Goal: Task Accomplishment & Management: Use online tool/utility

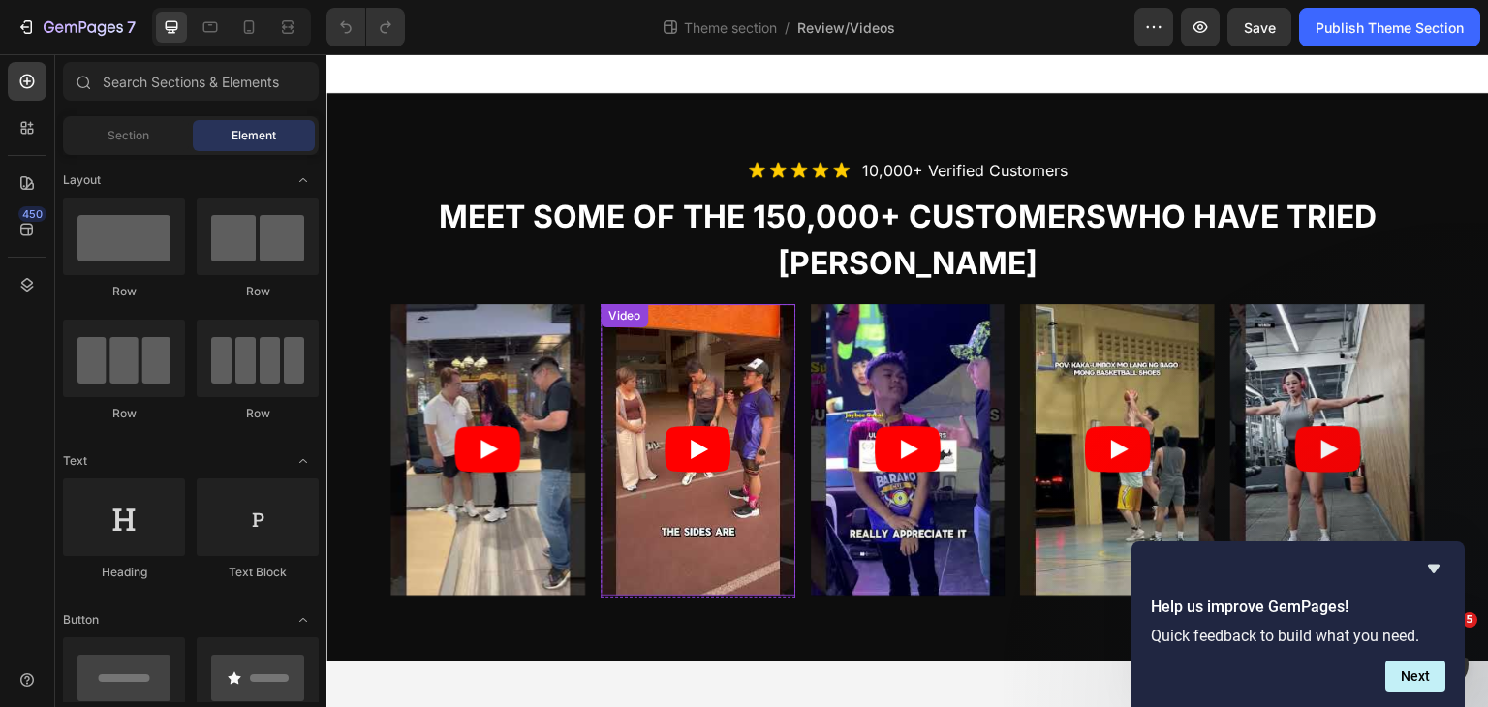
click at [670, 343] on article at bounding box center [697, 450] width 195 height 292
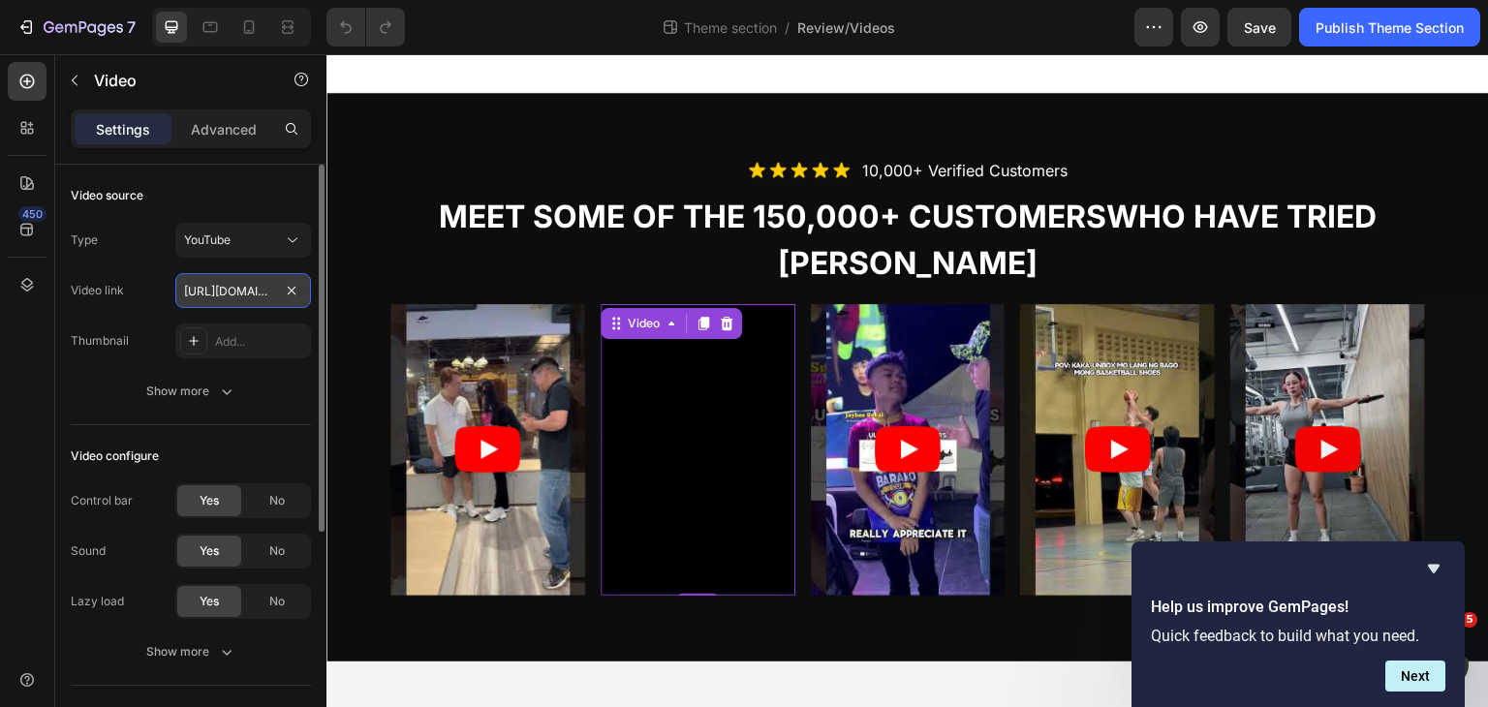
click at [213, 288] on input "[URL][DOMAIN_NAME]" at bounding box center [243, 290] width 136 height 35
click at [222, 279] on input "[URL][DOMAIN_NAME]" at bounding box center [243, 290] width 136 height 35
drag, startPoint x: 222, startPoint y: 294, endPoint x: 261, endPoint y: 297, distance: 38.8
click at [268, 295] on input "[URL][DOMAIN_NAME]" at bounding box center [243, 290] width 136 height 35
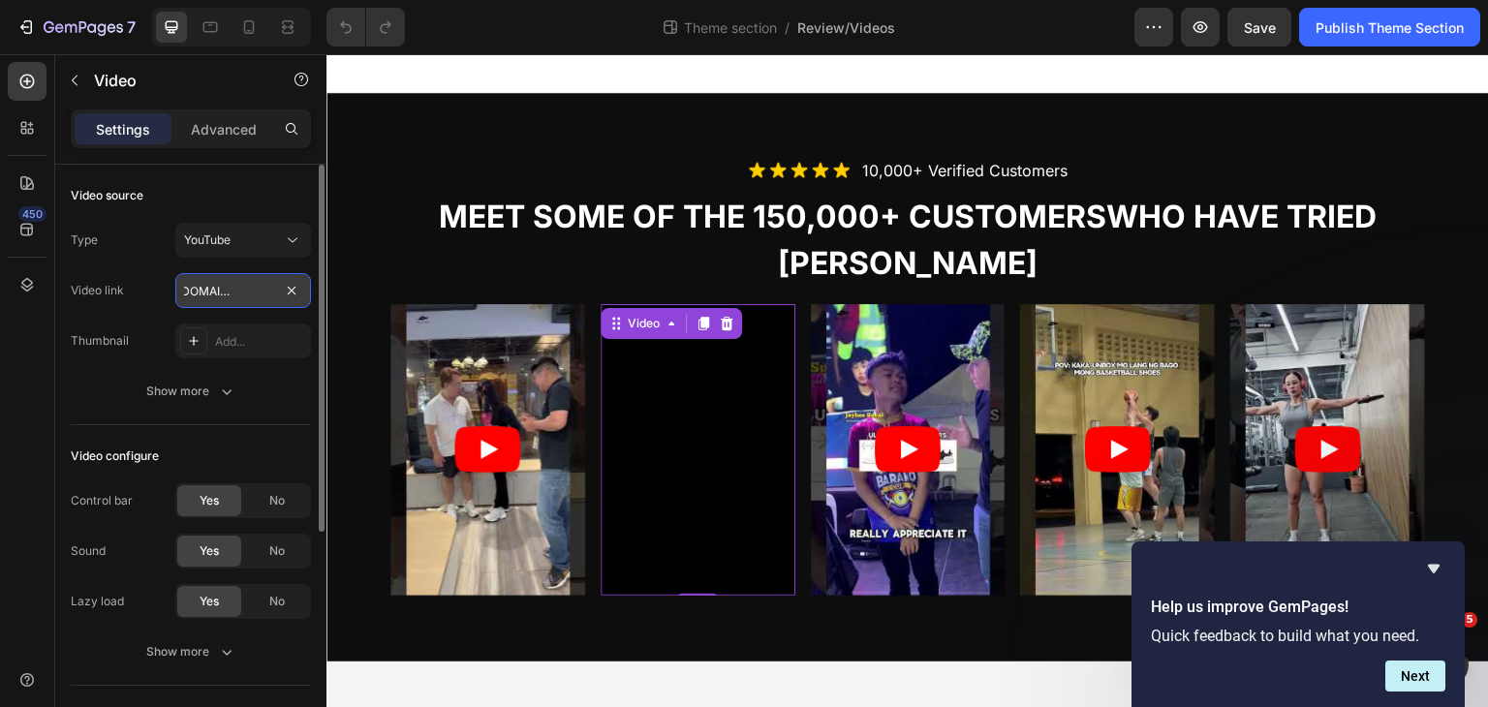
click at [224, 305] on input "[URL][DOMAIN_NAME]" at bounding box center [243, 290] width 136 height 35
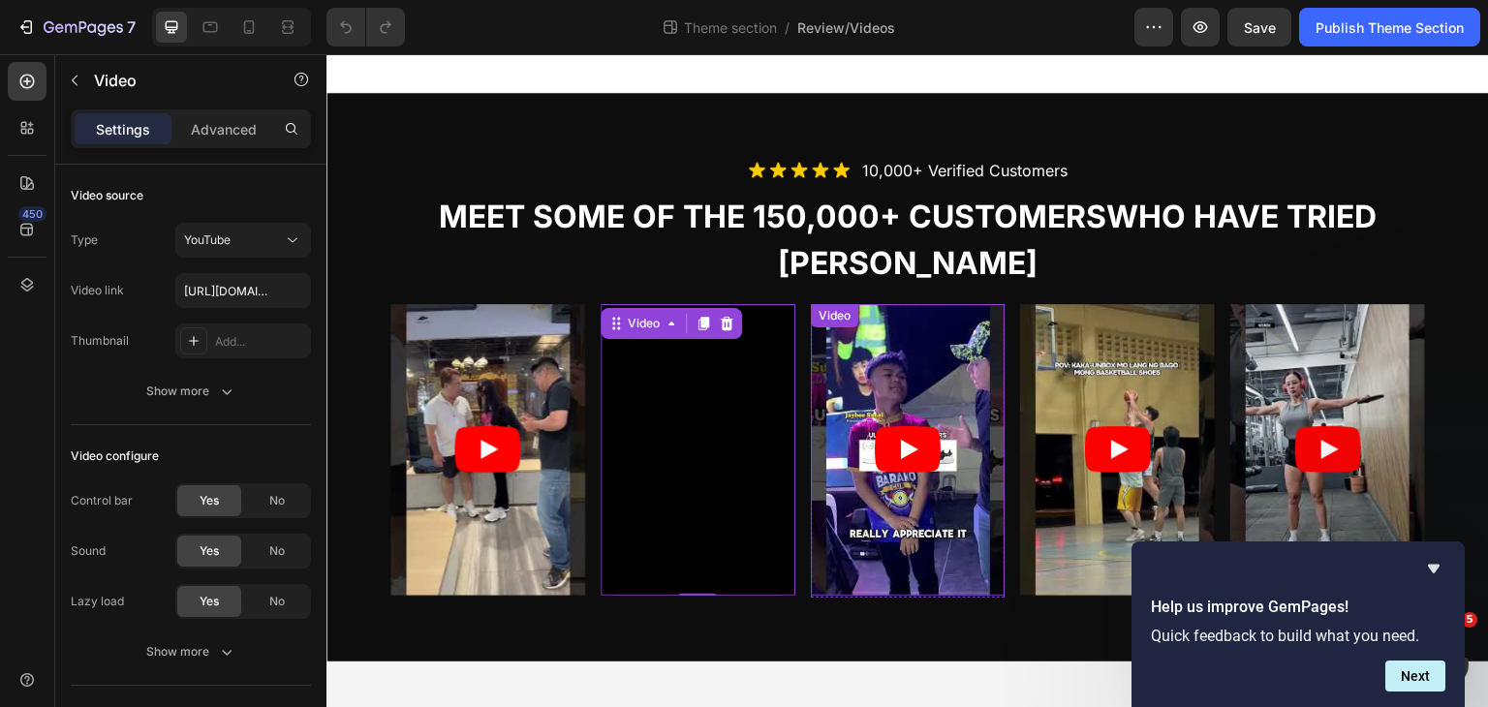
click at [914, 339] on article at bounding box center [908, 450] width 195 height 292
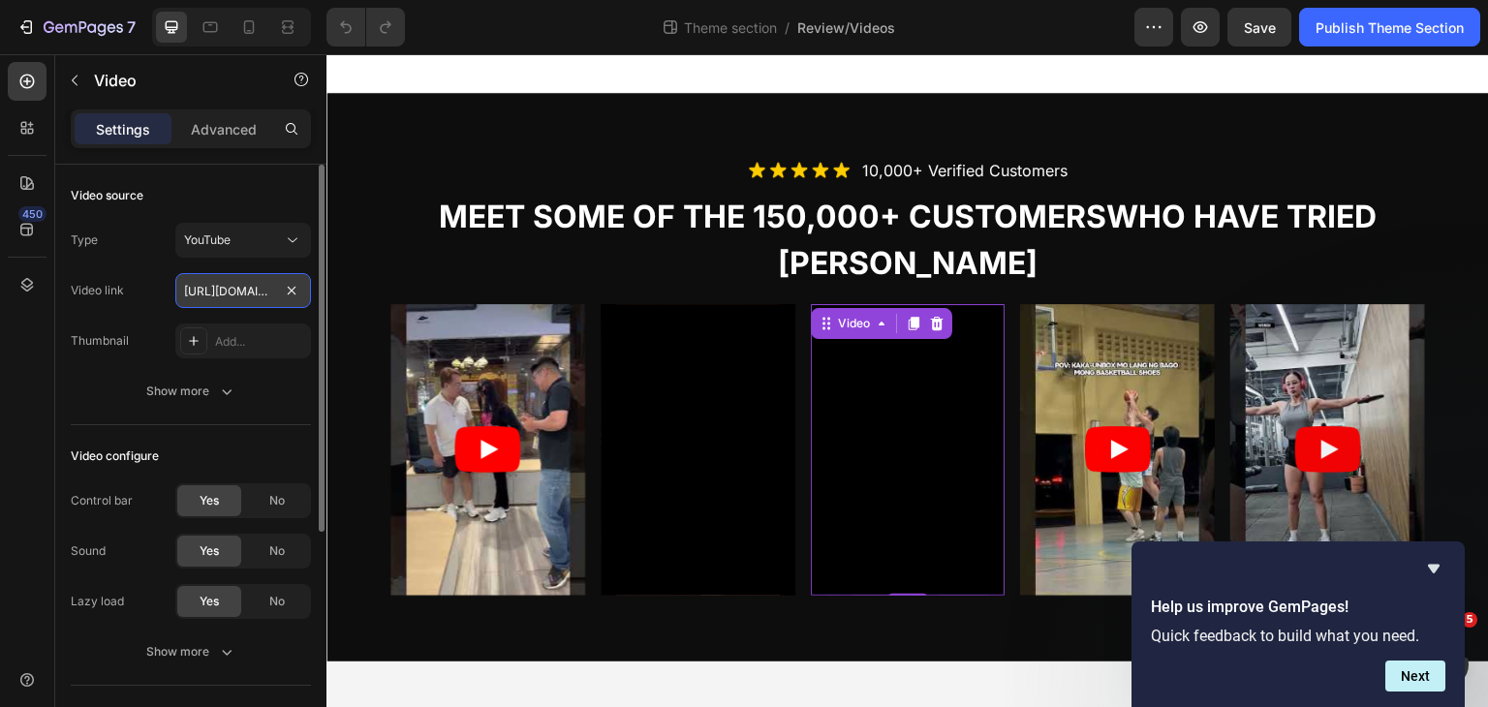
click at [220, 292] on input "[URL][DOMAIN_NAME]" at bounding box center [243, 290] width 136 height 35
click at [203, 300] on input "[URL][DOMAIN_NAME]" at bounding box center [243, 290] width 136 height 35
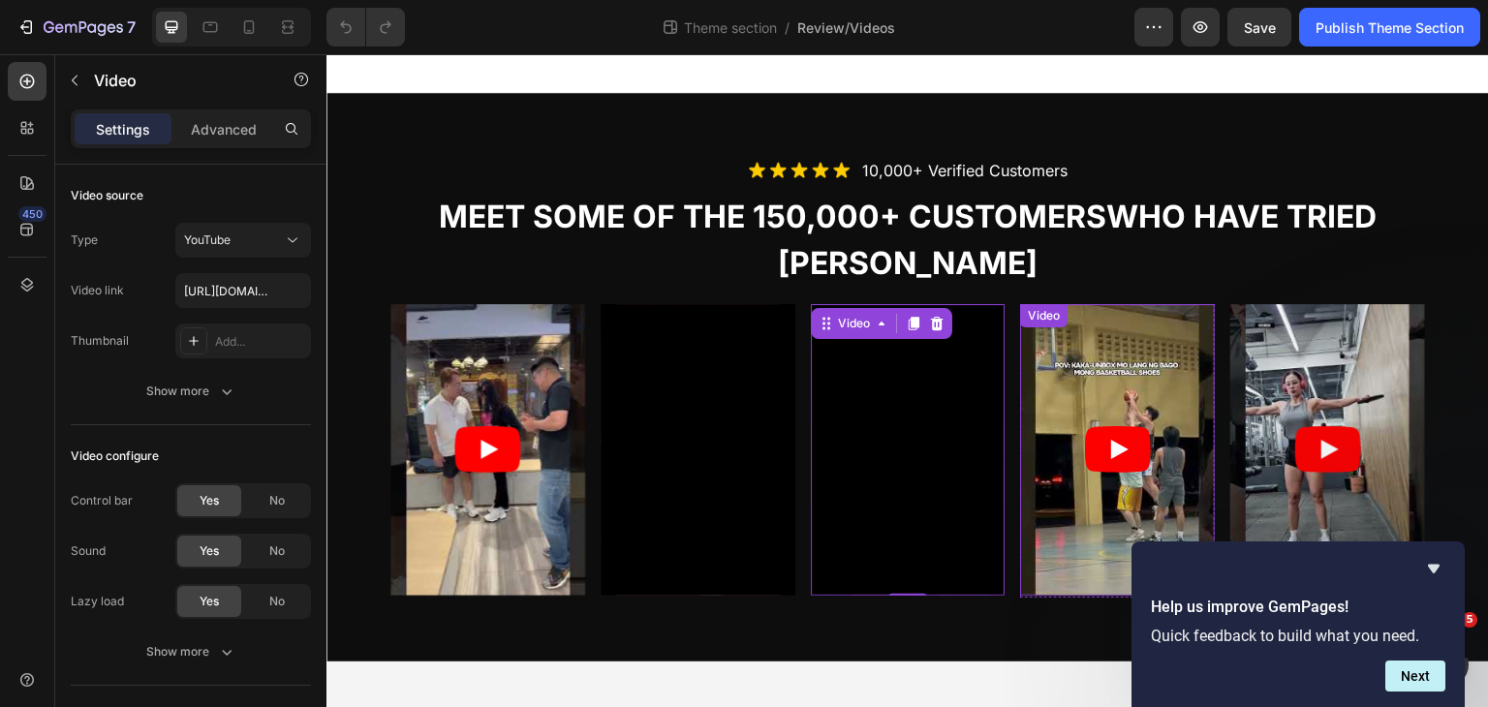
click at [1147, 344] on article at bounding box center [1117, 450] width 195 height 292
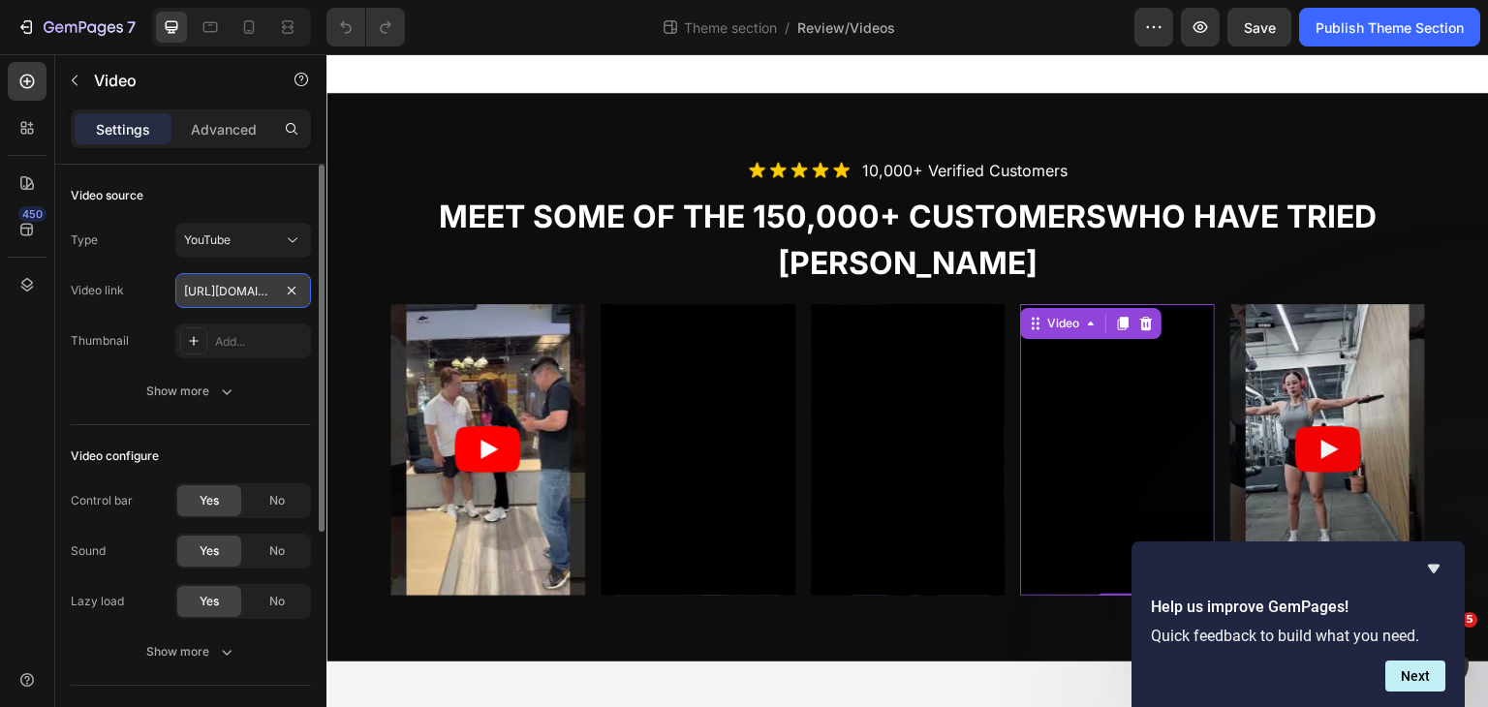
click at [196, 290] on input "[URL][DOMAIN_NAME]" at bounding box center [243, 290] width 136 height 35
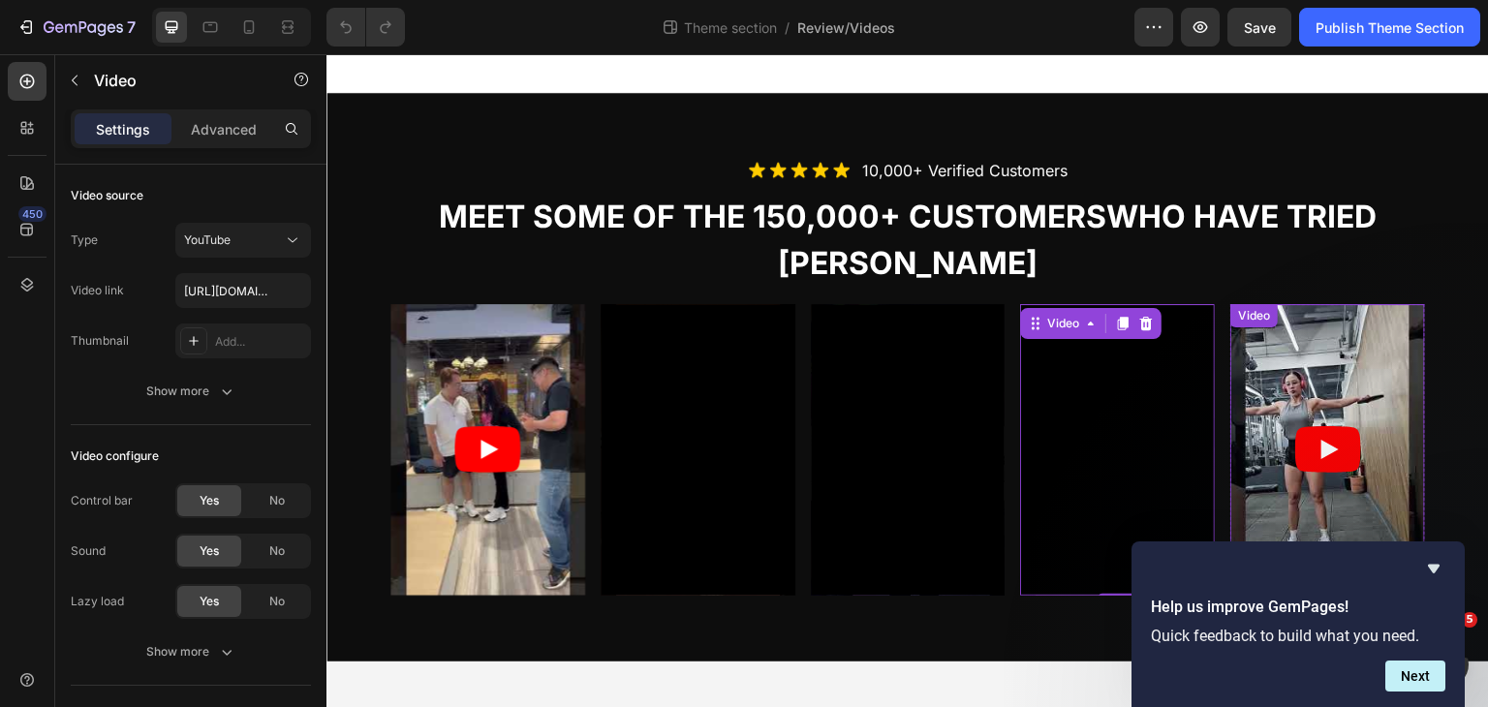
click at [1279, 378] on article at bounding box center [1327, 450] width 195 height 292
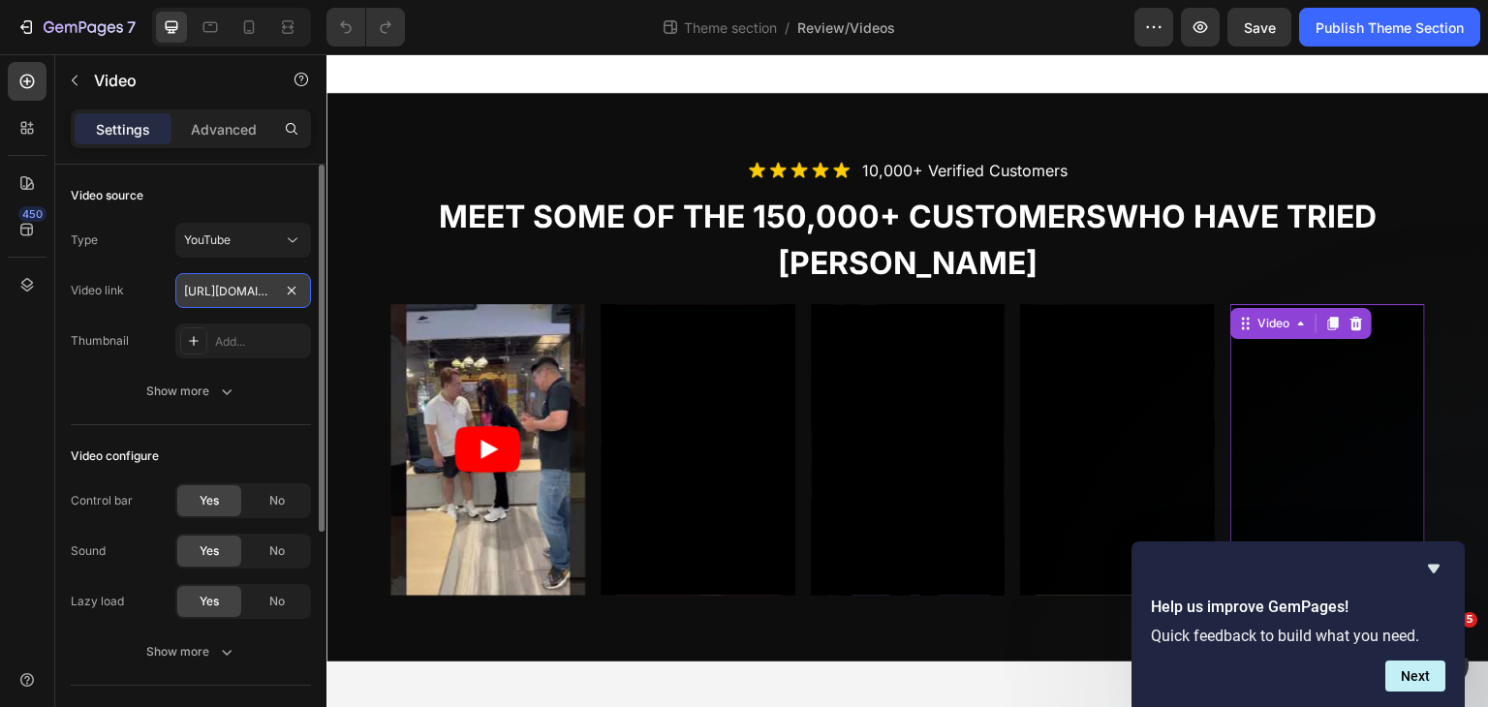
drag, startPoint x: 196, startPoint y: 281, endPoint x: 183, endPoint y: 294, distance: 18.5
click at [196, 282] on input "[URL][DOMAIN_NAME]" at bounding box center [243, 290] width 136 height 35
click at [1436, 568] on icon "Hide survey" at bounding box center [1434, 569] width 12 height 9
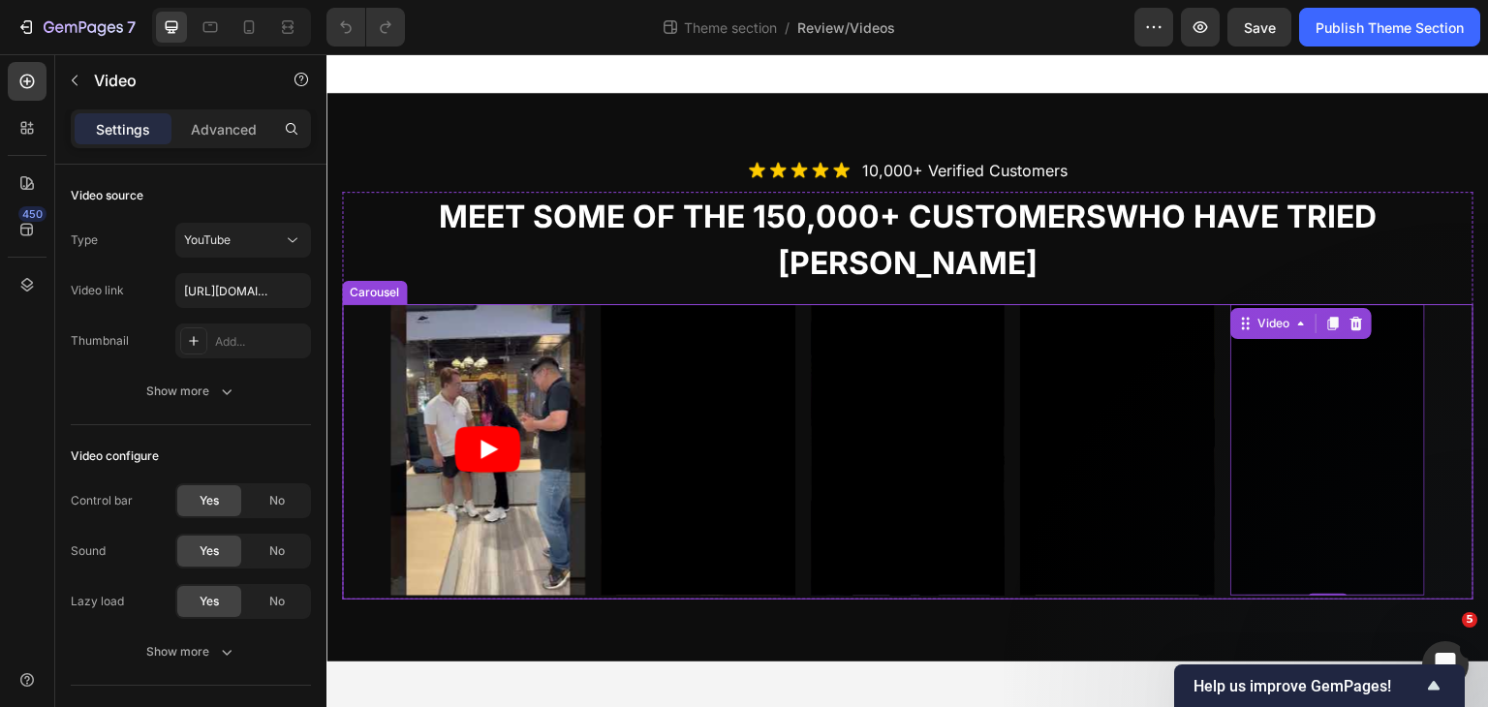
click at [1009, 347] on div "Video Row Row Video Row Row Video Row Row Video Row Row Video 2 Row Row Video R…" at bounding box center [907, 451] width 1034 height 295
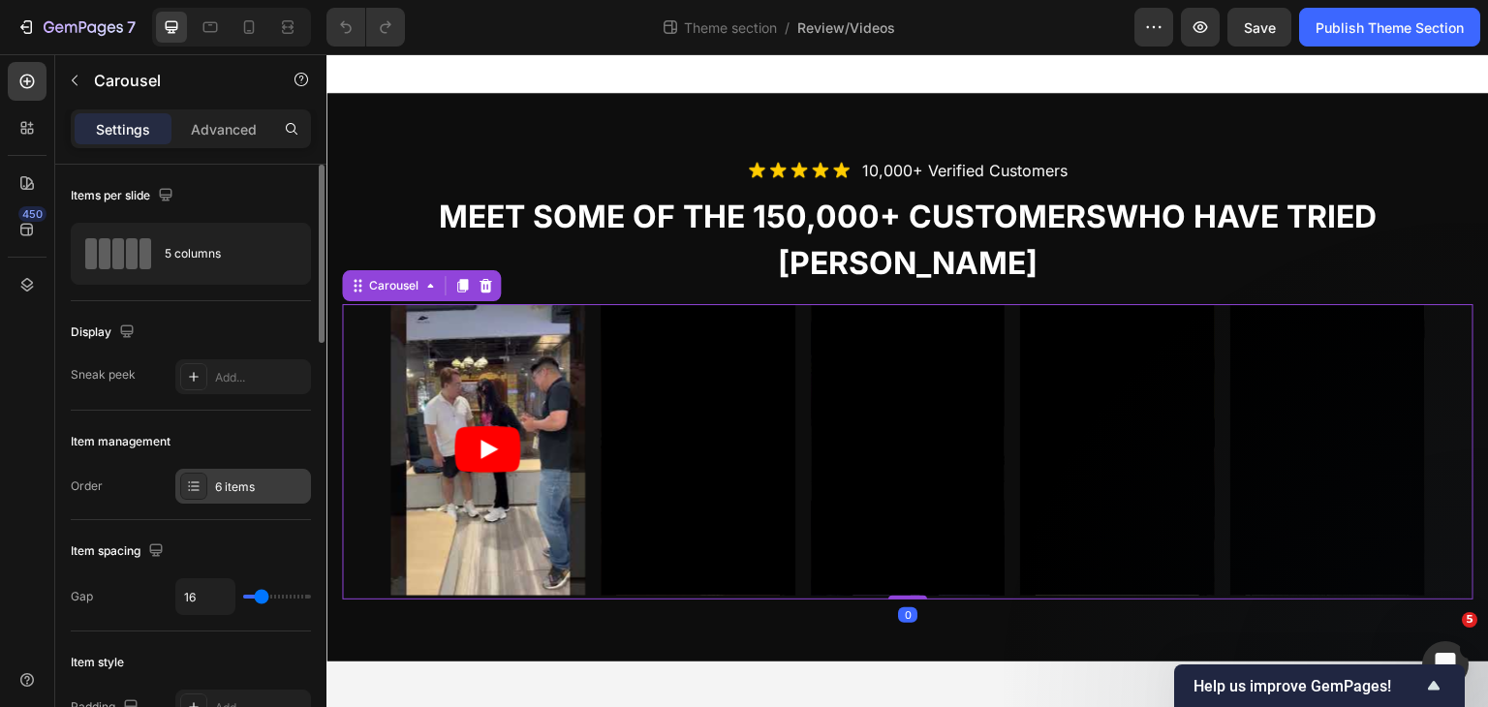
click at [227, 485] on div "6 items" at bounding box center [260, 486] width 91 height 17
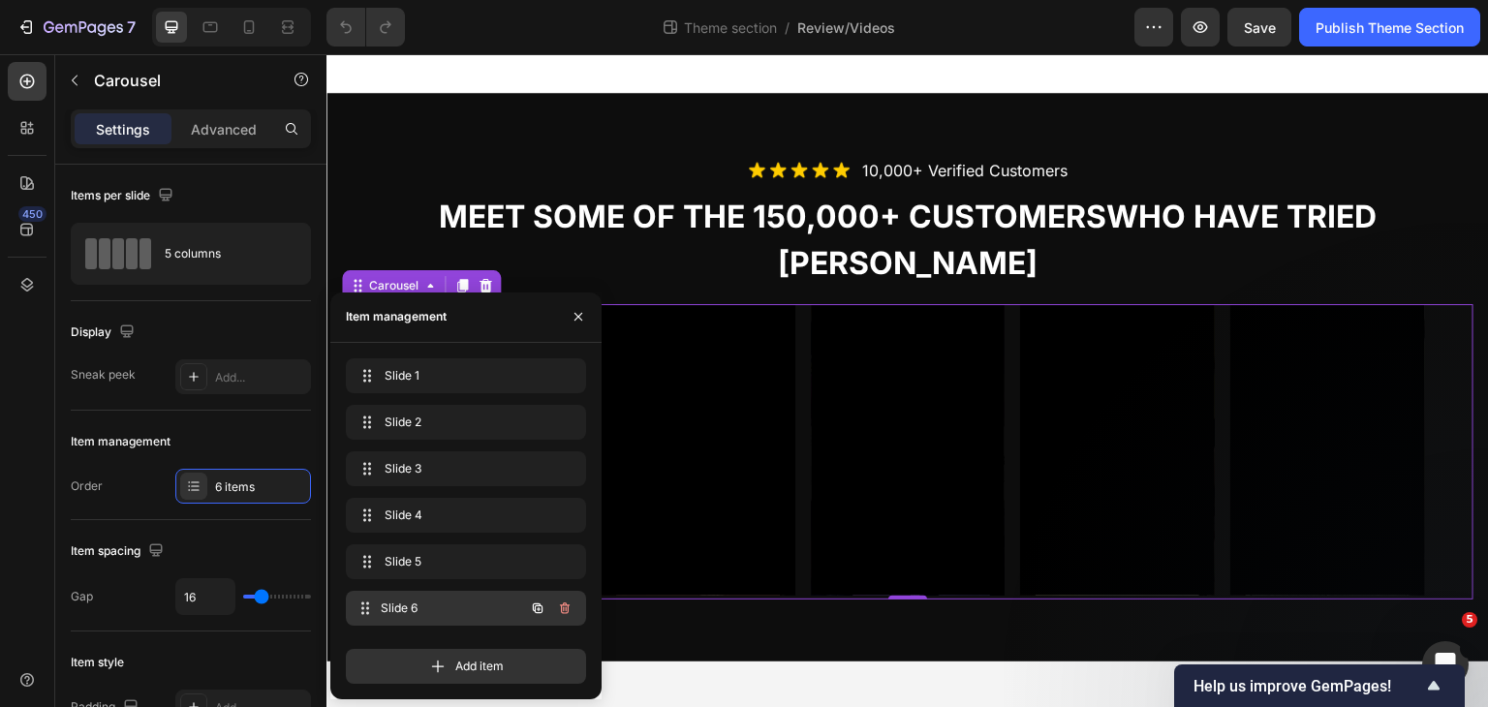
click at [399, 603] on span "Slide 6" at bounding box center [452, 607] width 143 height 17
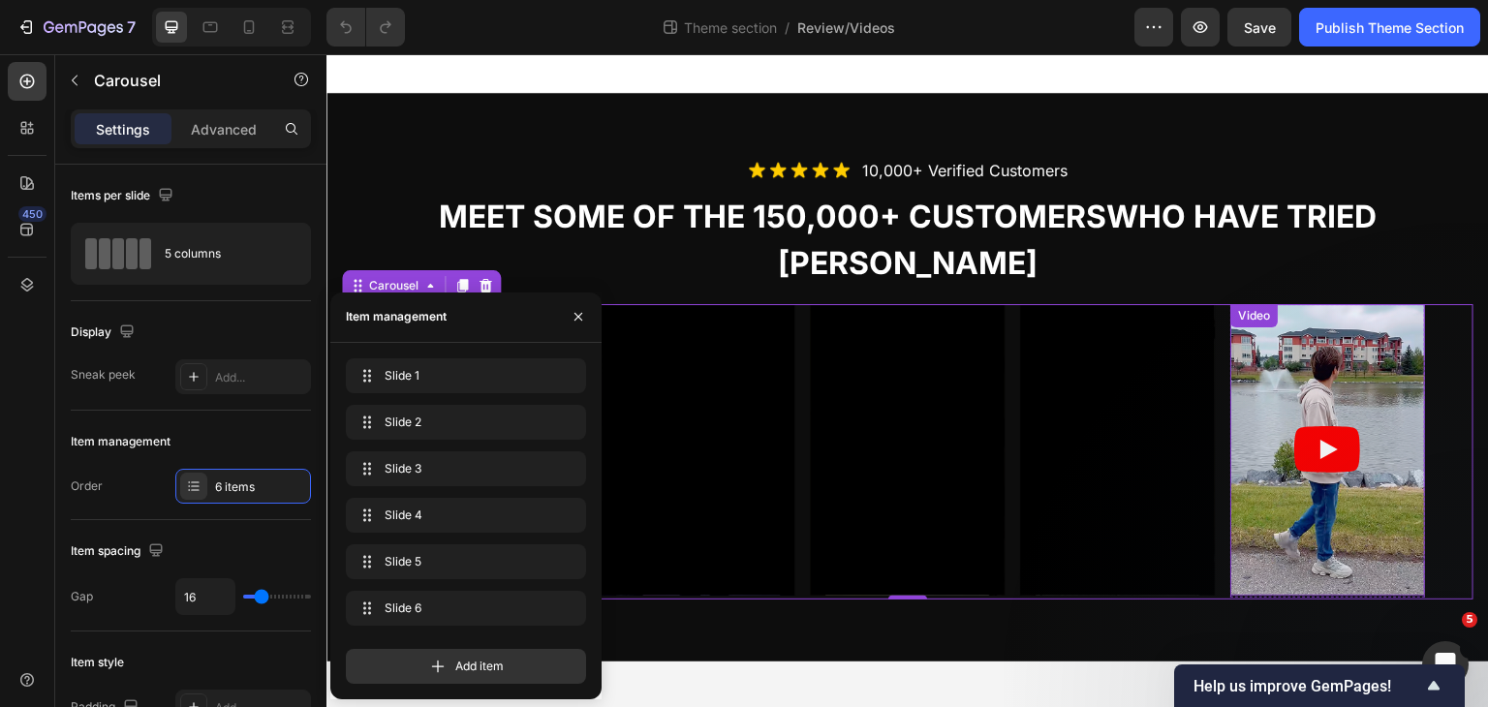
click at [1307, 343] on article at bounding box center [1327, 450] width 195 height 292
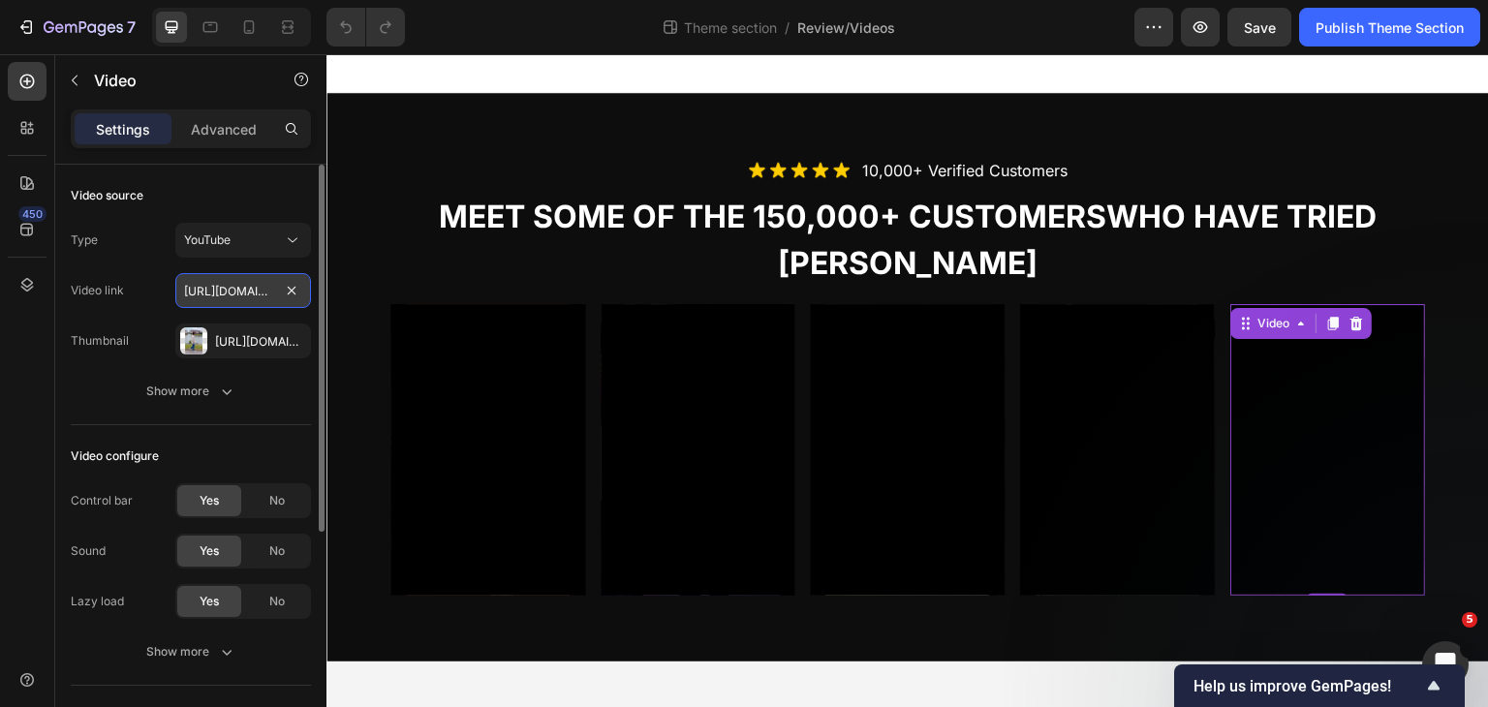
click at [228, 288] on input "[URL][DOMAIN_NAME]" at bounding box center [243, 290] width 136 height 35
click at [227, 338] on div "[URL][DOMAIN_NAME]" at bounding box center [243, 341] width 56 height 17
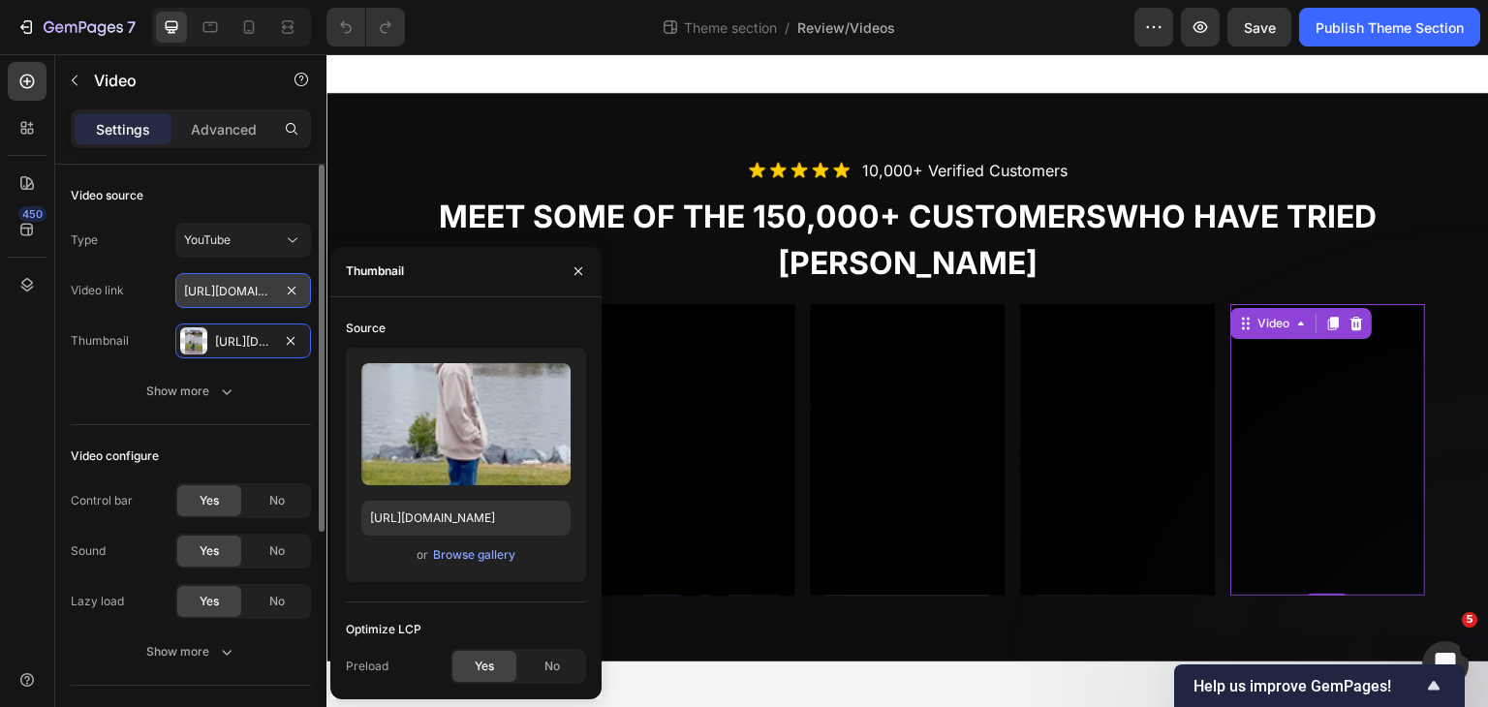
click at [205, 291] on input "[URL][DOMAIN_NAME]" at bounding box center [243, 290] width 136 height 35
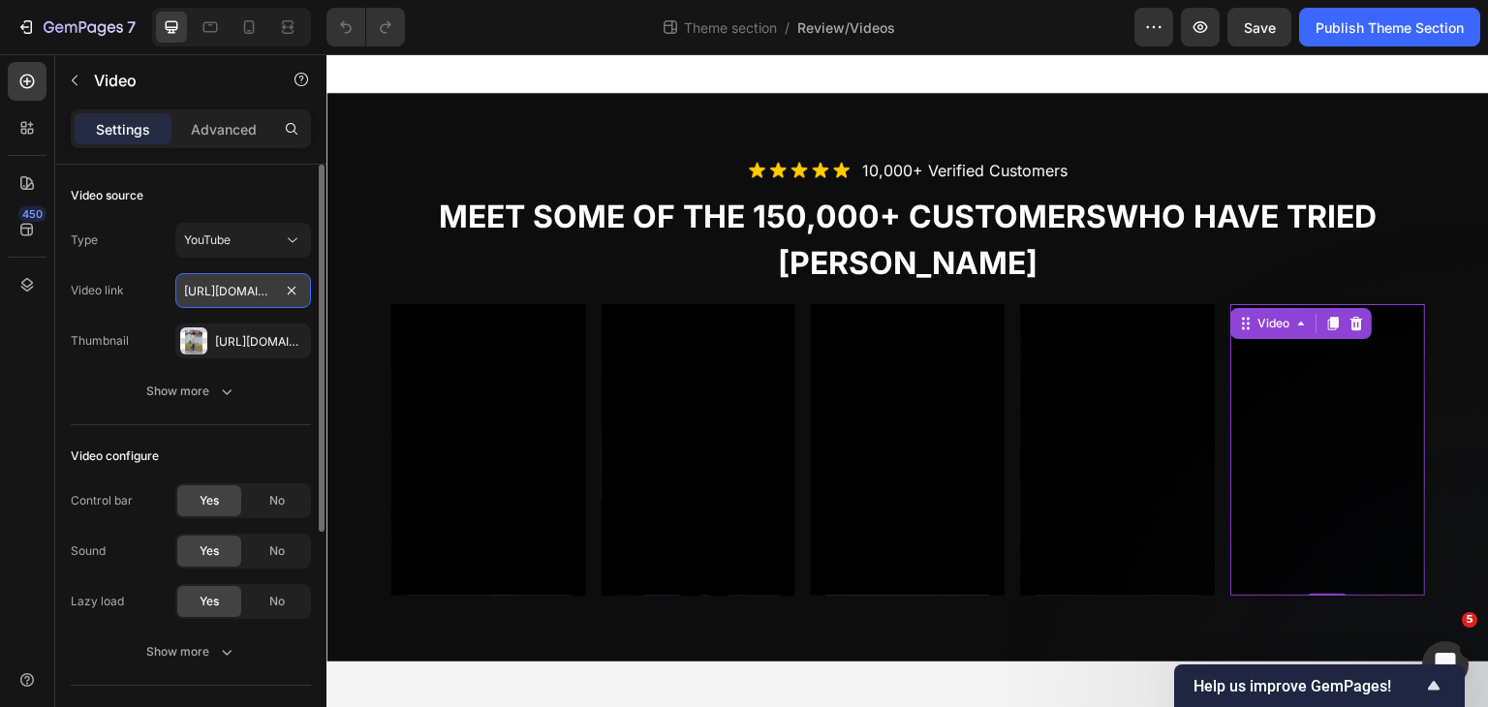
click at [216, 299] on input "[URL][DOMAIN_NAME]" at bounding box center [243, 290] width 136 height 35
drag, startPoint x: 228, startPoint y: 295, endPoint x: 271, endPoint y: 296, distance: 43.6
click at [271, 296] on input "[URL][DOMAIN_NAME]" at bounding box center [243, 290] width 136 height 35
click at [232, 291] on input "[URL][DOMAIN_NAME]" at bounding box center [243, 290] width 136 height 35
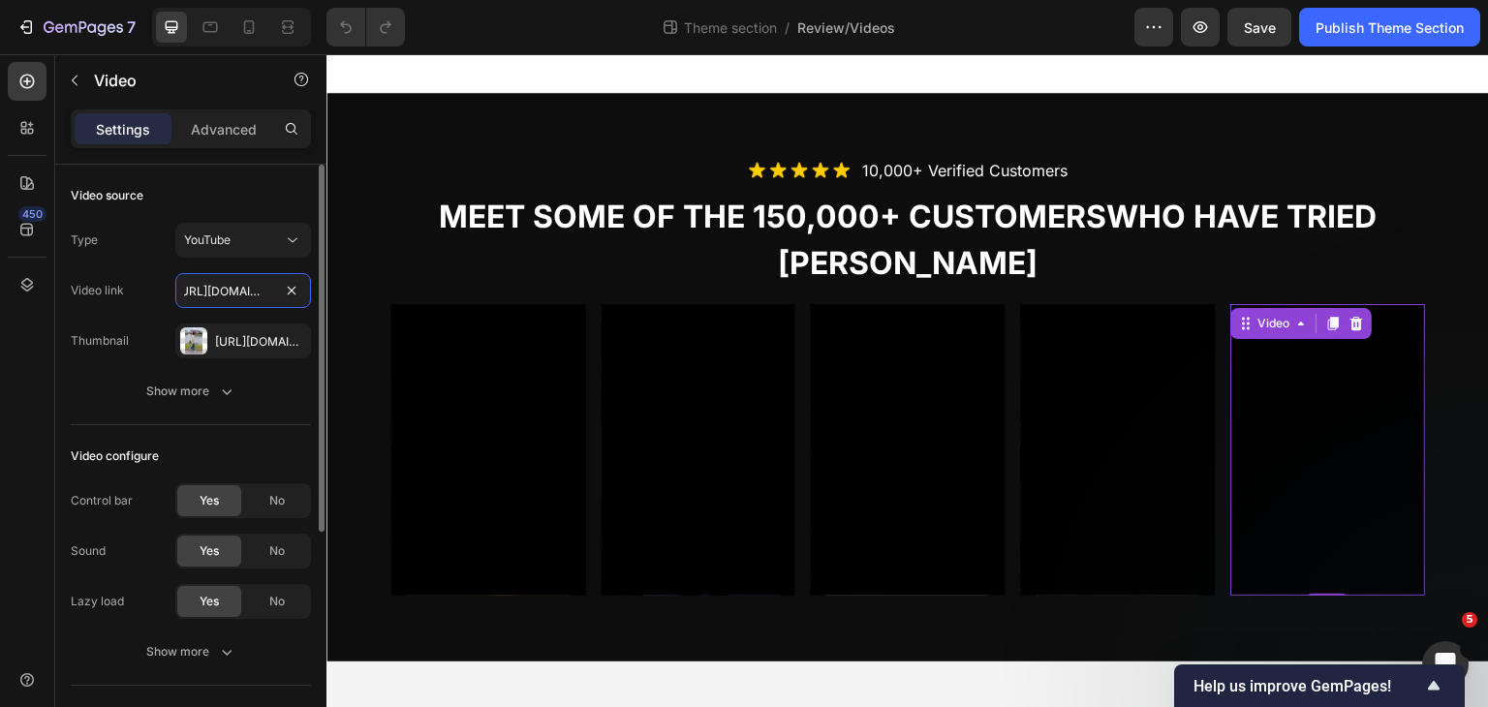
scroll to position [0, 0]
drag, startPoint x: 222, startPoint y: 291, endPoint x: 211, endPoint y: 295, distance: 11.7
click at [145, 298] on div "Video link [URL][DOMAIN_NAME]" at bounding box center [191, 290] width 240 height 35
click at [212, 295] on input "[URL][DOMAIN_NAME]" at bounding box center [243, 290] width 136 height 35
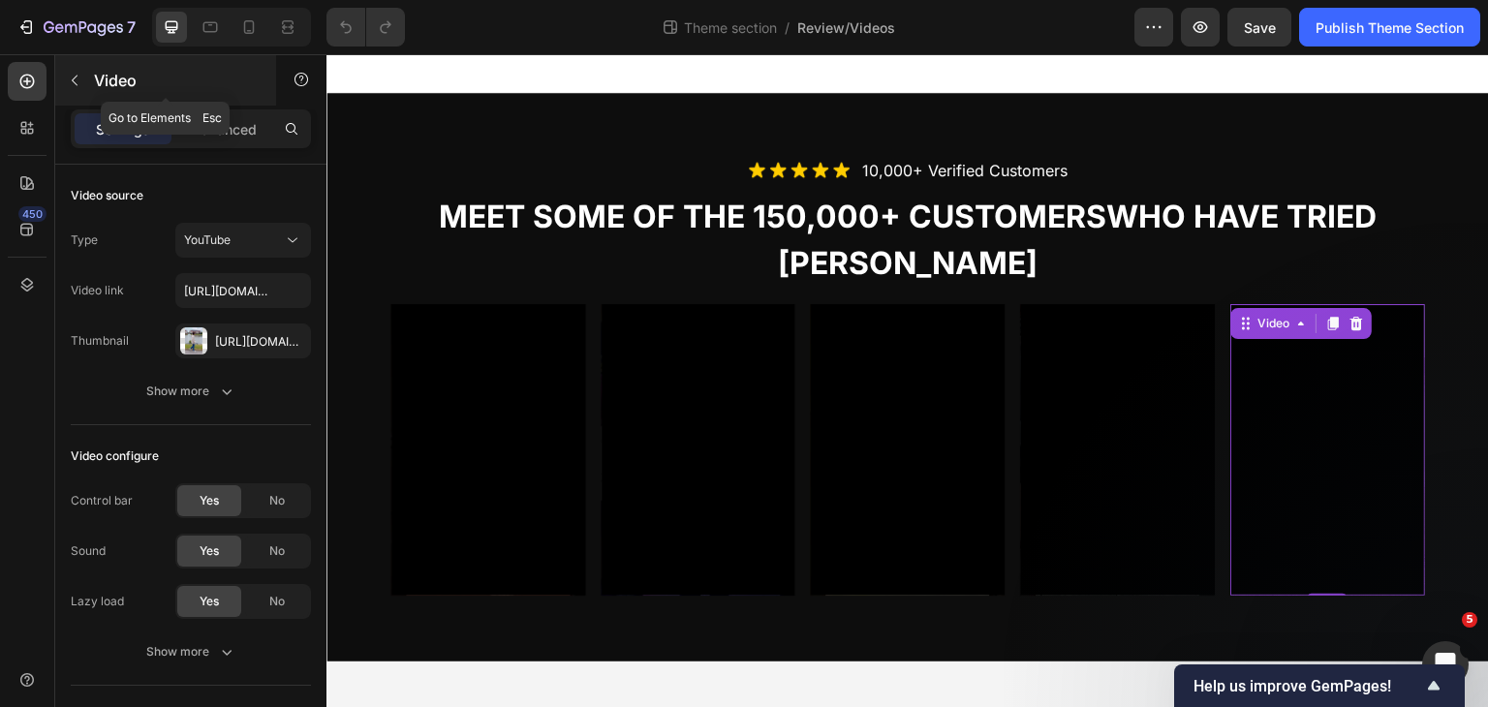
click at [77, 77] on icon "button" at bounding box center [74, 80] width 15 height 15
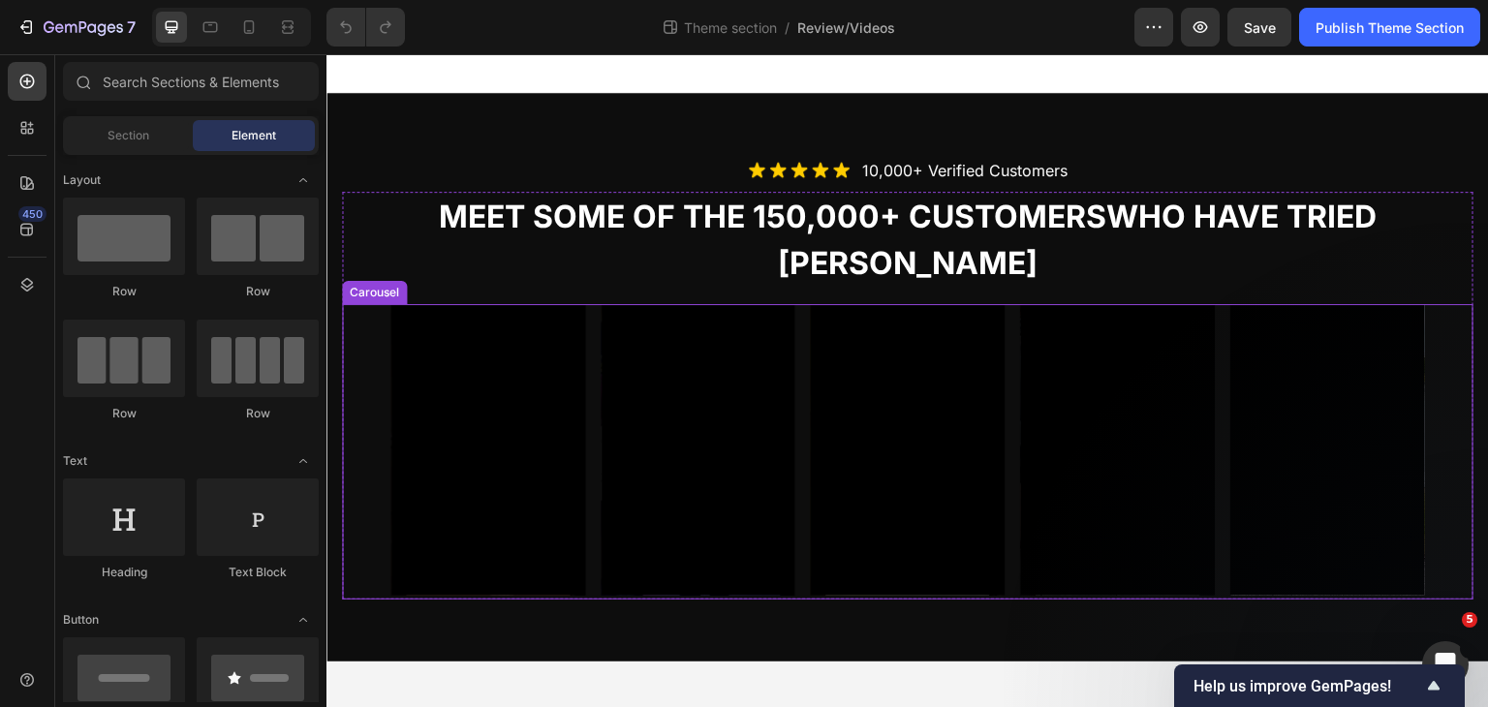
click at [1221, 366] on div "Video Row Row Video Row Row Video Row Row Video Row Row Video Row Row Video Row…" at bounding box center [907, 451] width 1034 height 295
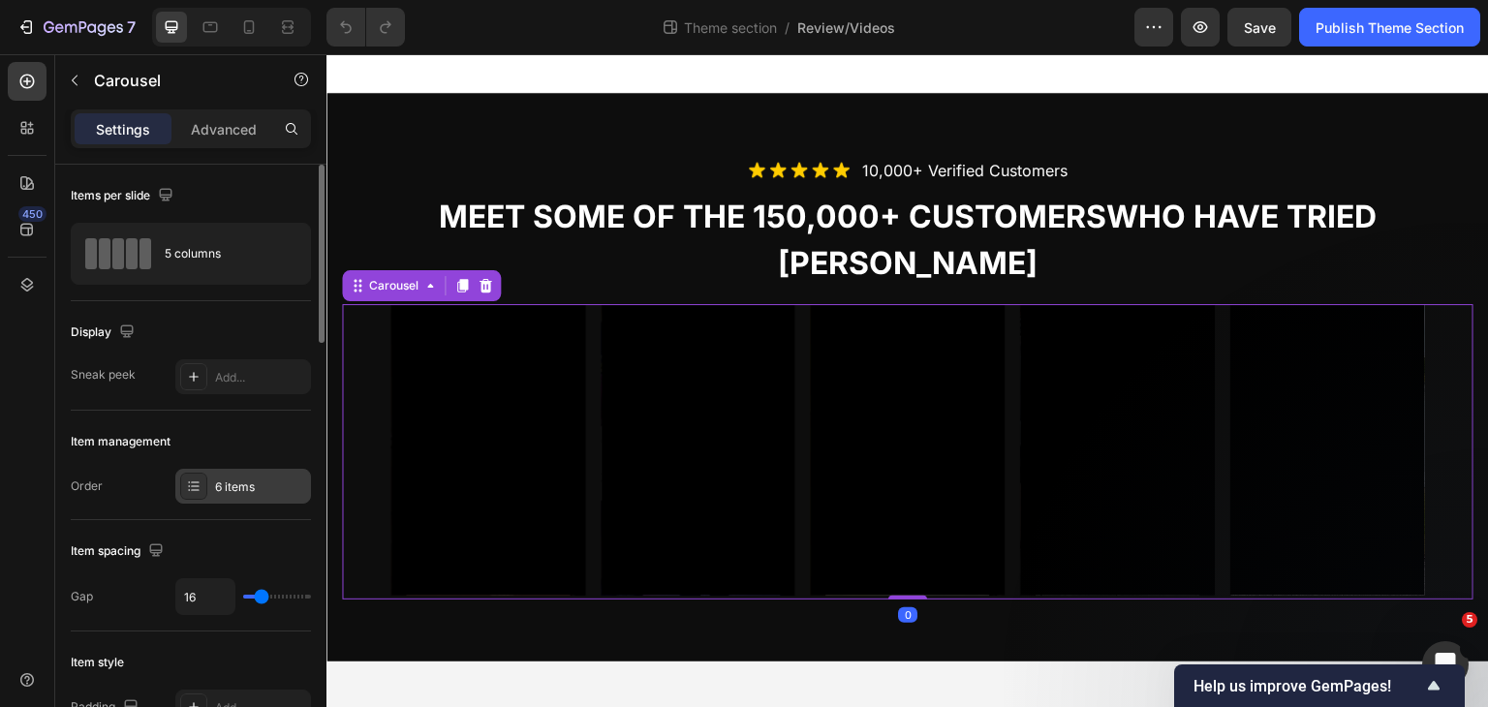
click at [229, 478] on div "6 items" at bounding box center [260, 486] width 91 height 17
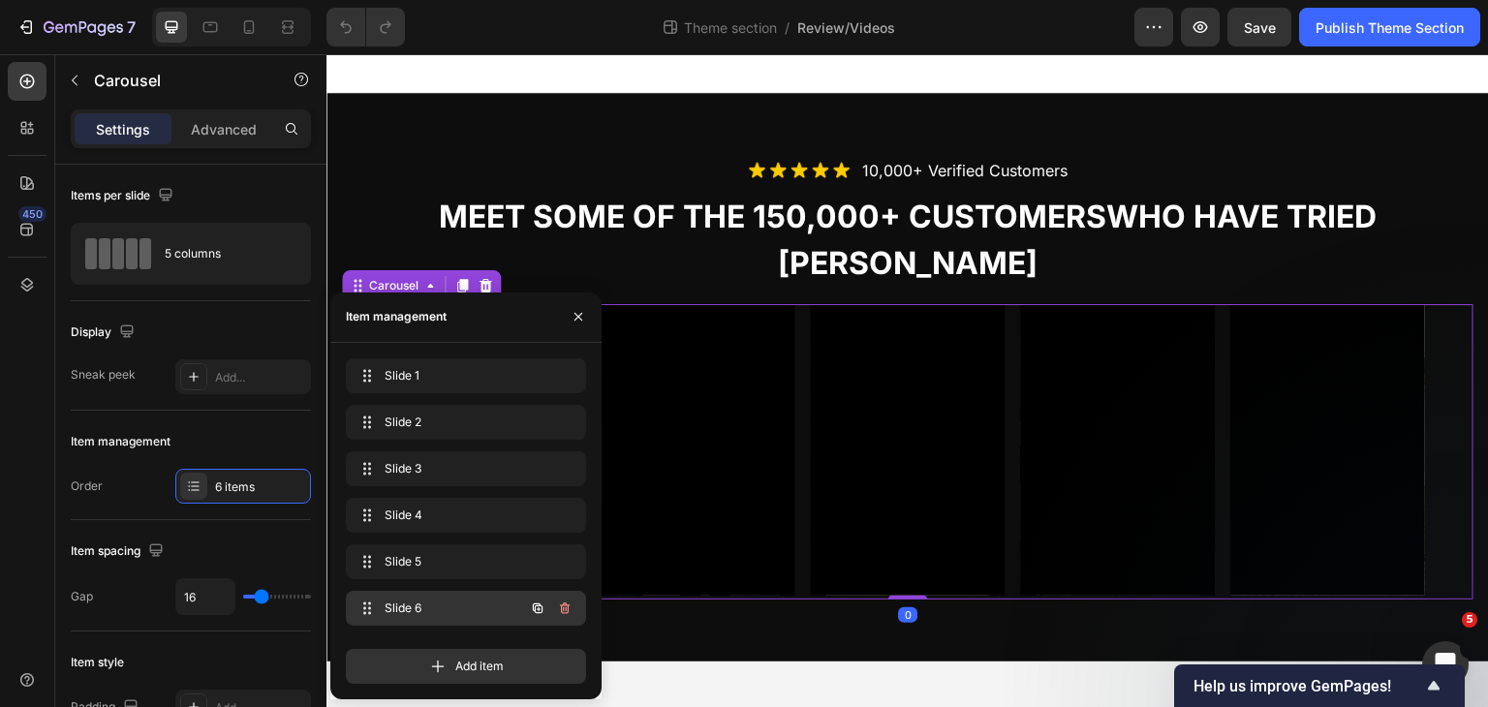
click at [409, 599] on span "Slide 6" at bounding box center [438, 607] width 109 height 17
click at [563, 606] on icon "button" at bounding box center [563, 608] width 1 height 5
click at [552, 605] on div "Delete" at bounding box center [552, 607] width 36 height 17
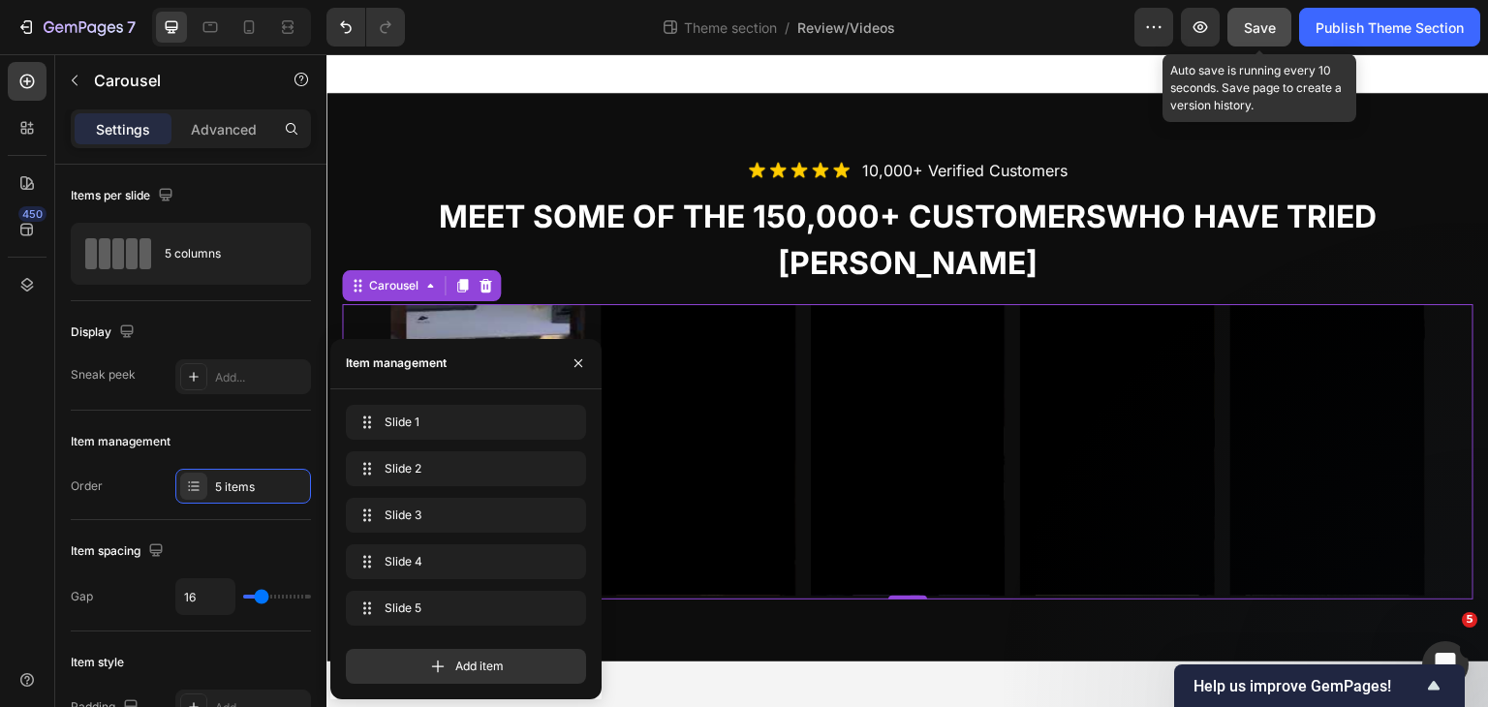
click at [1247, 26] on span "Save" at bounding box center [1260, 27] width 32 height 16
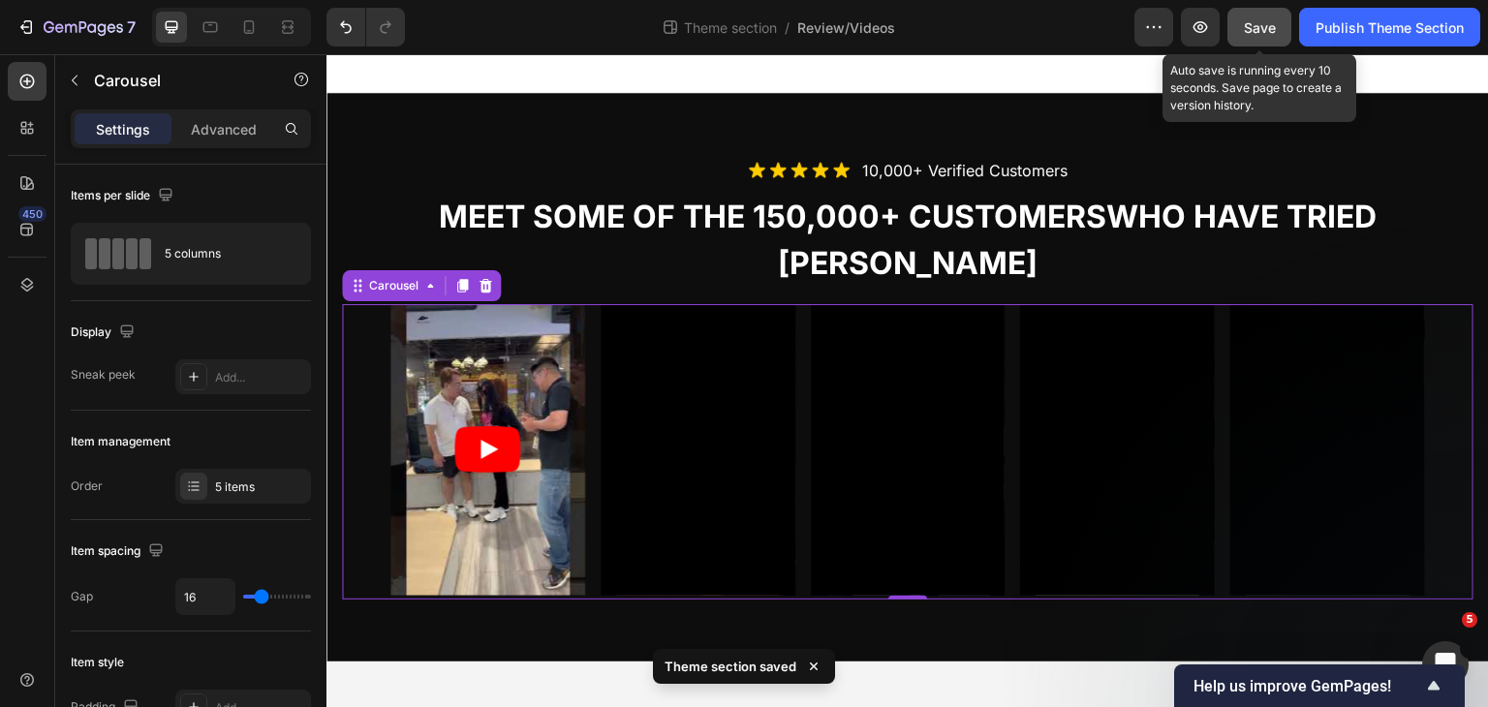
click at [1276, 26] on button "Save" at bounding box center [1259, 27] width 64 height 39
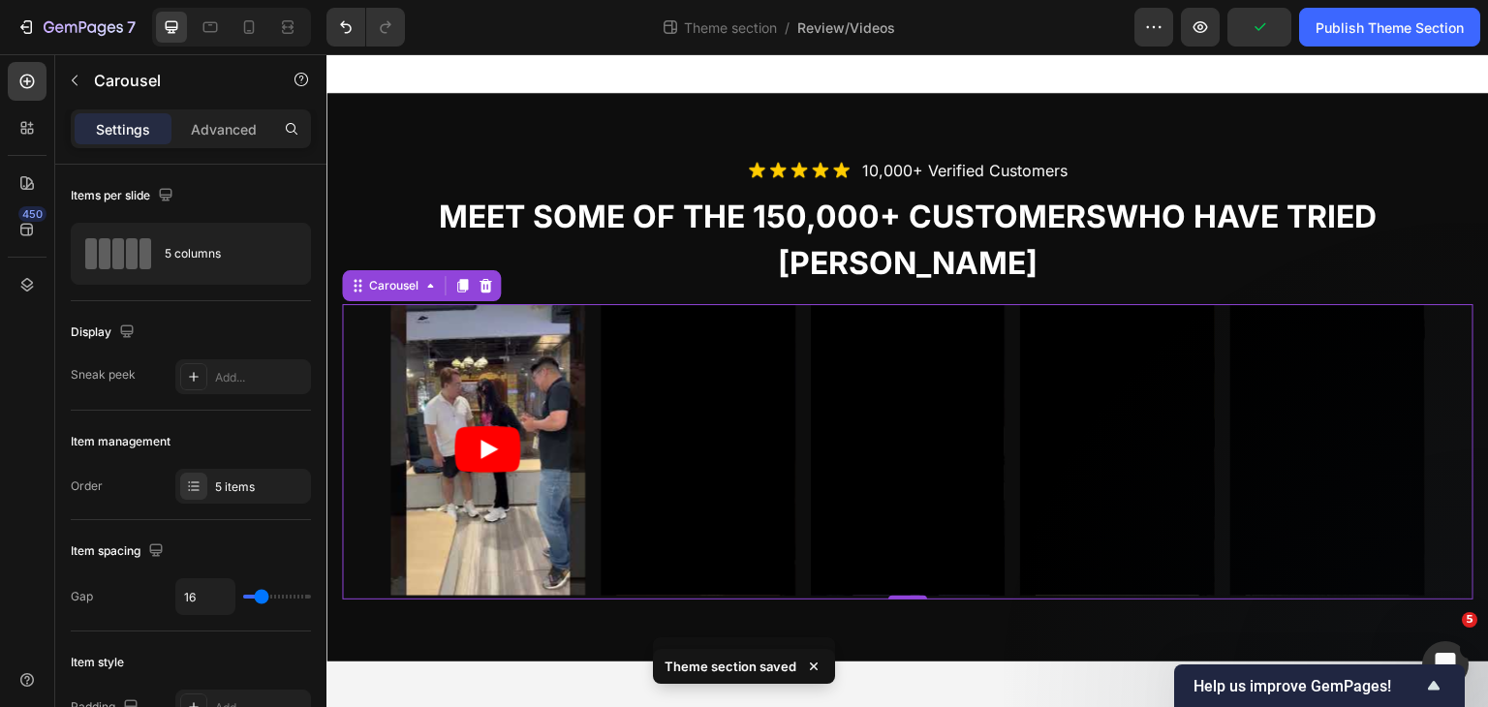
drag, startPoint x: 1361, startPoint y: 38, endPoint x: 1354, endPoint y: 49, distance: 13.5
click at [1356, 39] on button "Publish Theme Section" at bounding box center [1389, 27] width 181 height 39
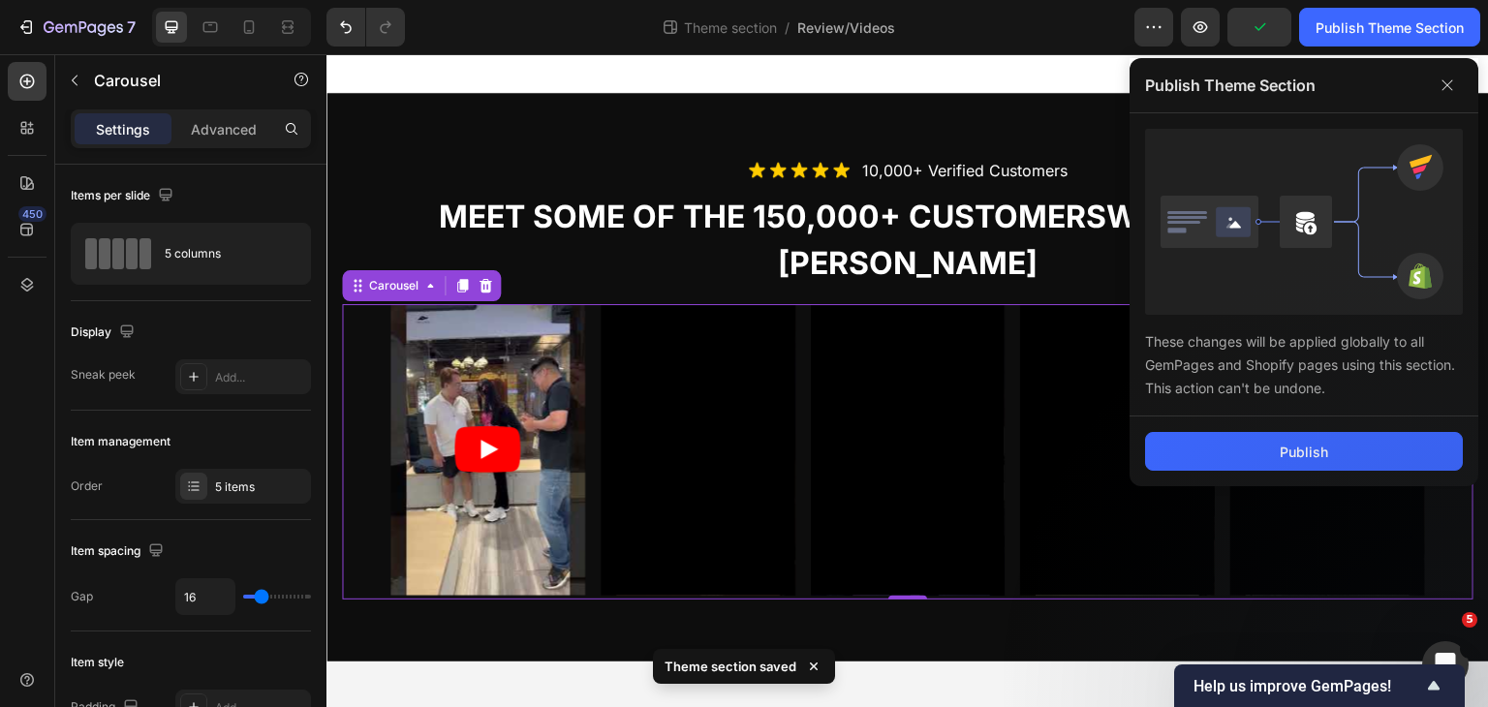
drag, startPoint x: 1329, startPoint y: 439, endPoint x: 1153, endPoint y: 404, distance: 178.7
click at [1329, 440] on button "Publish" at bounding box center [1304, 451] width 318 height 39
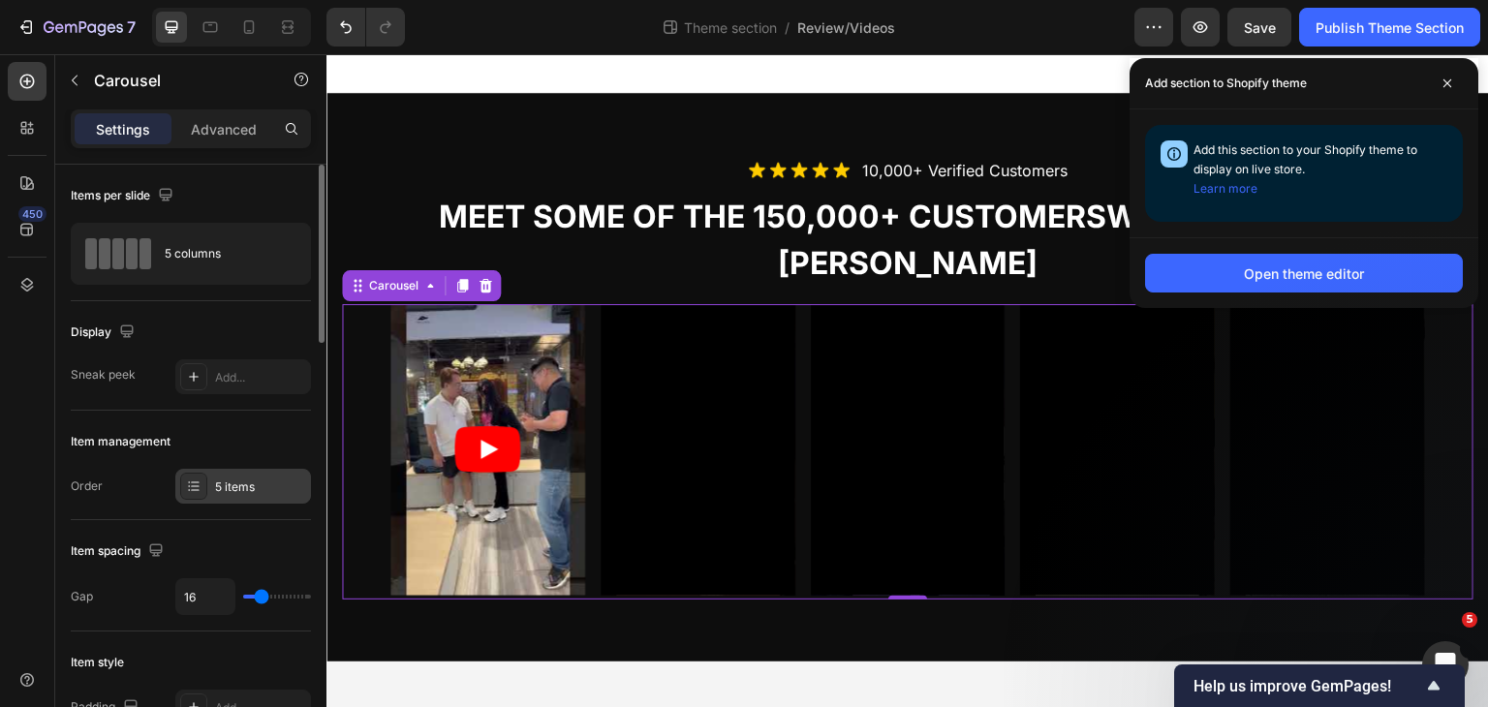
click at [235, 492] on div "5 items" at bounding box center [260, 486] width 91 height 17
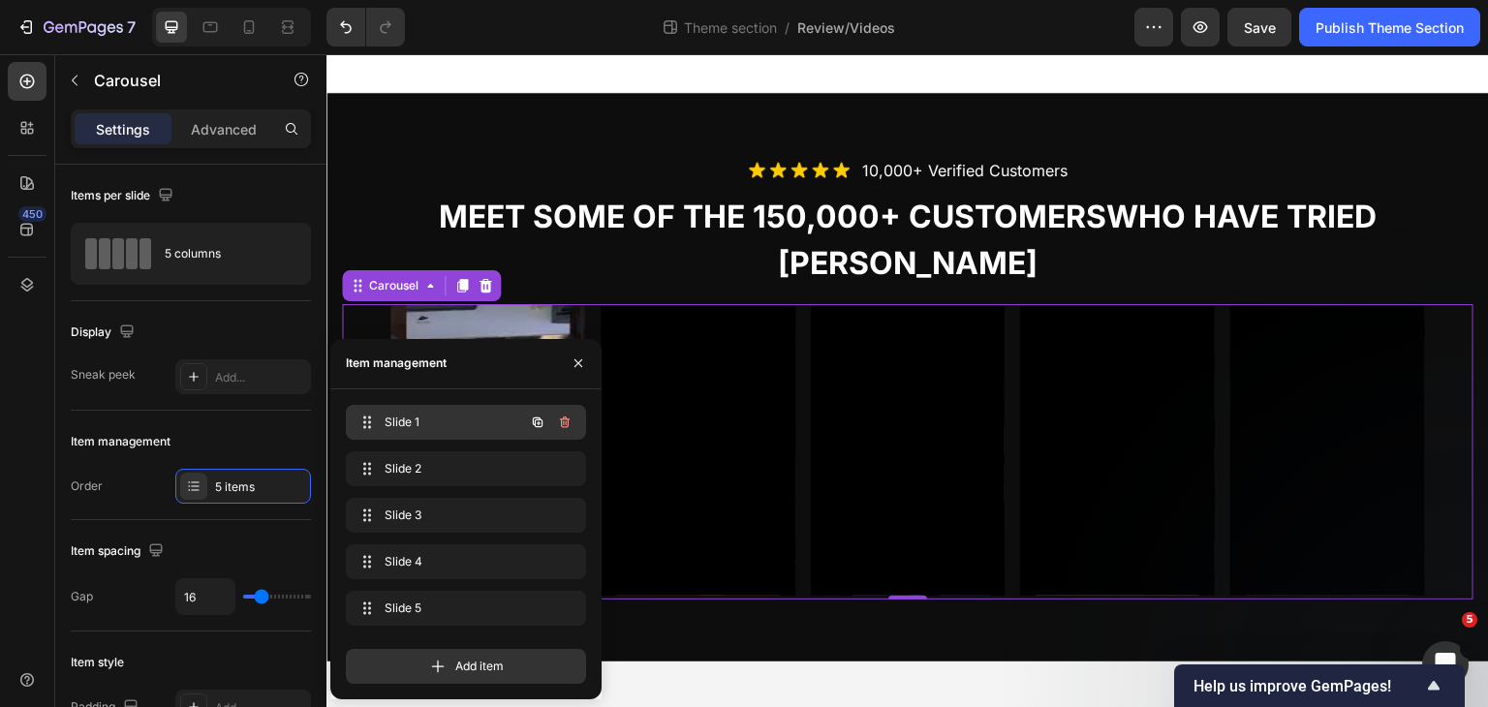
click at [409, 418] on span "Slide 1" at bounding box center [438, 422] width 109 height 17
click at [691, 664] on body "Image 10,000+ verified customers Text Block Row Meet some of the 150,000+ custo…" at bounding box center [907, 381] width 1162 height 654
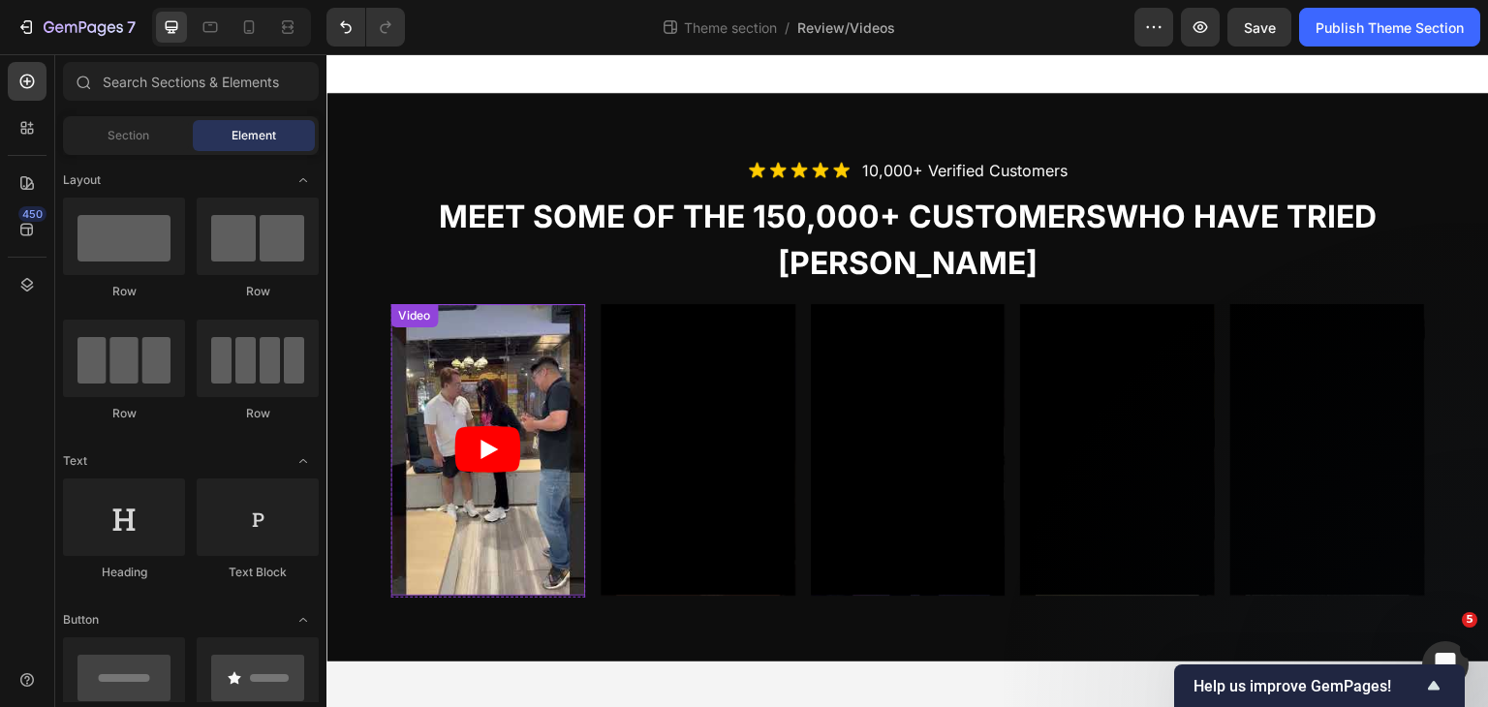
click at [492, 345] on article at bounding box center [487, 450] width 195 height 292
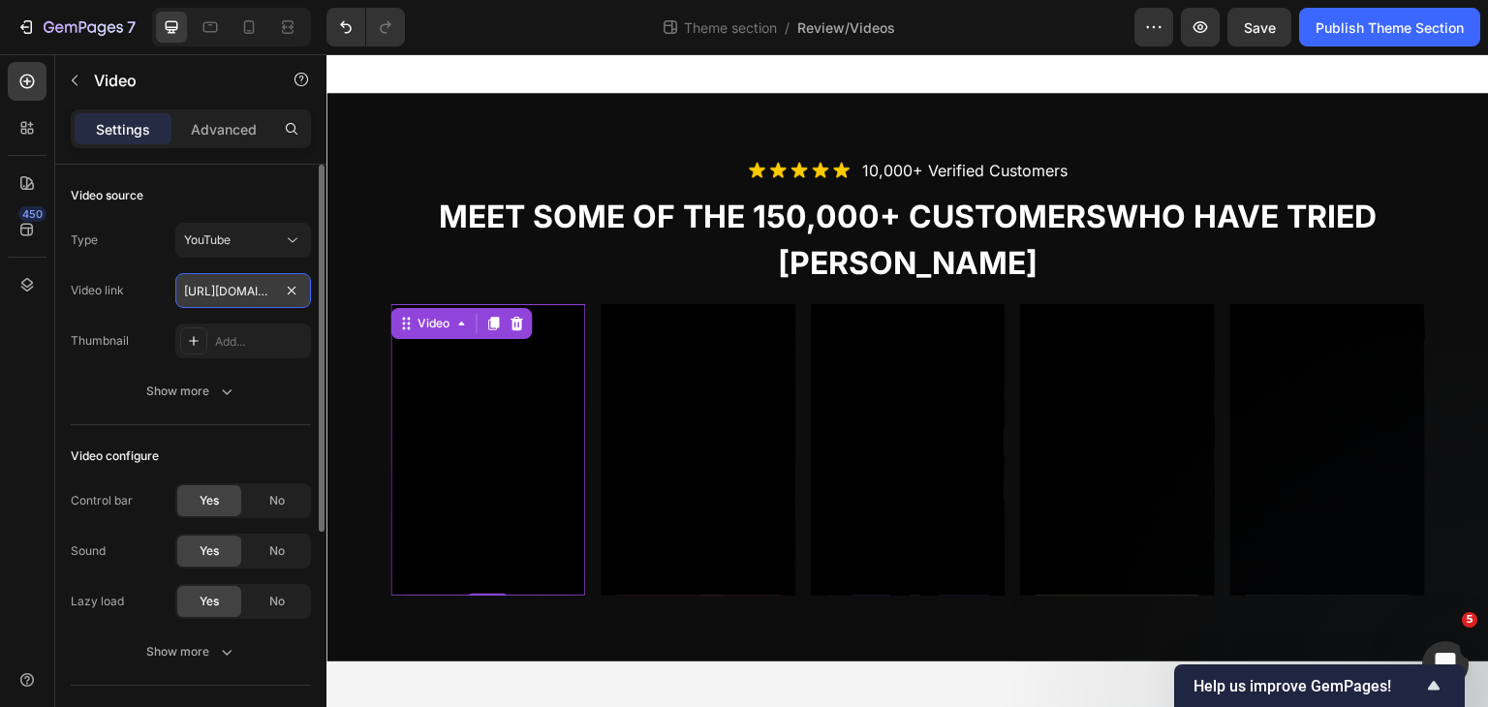
click at [219, 292] on input "[URL][DOMAIN_NAME]" at bounding box center [243, 290] width 136 height 35
click at [225, 285] on input "[URL][DOMAIN_NAME]" at bounding box center [243, 290] width 136 height 35
drag, startPoint x: 225, startPoint y: 285, endPoint x: 314, endPoint y: 287, distance: 89.1
click at [314, 287] on div "Video source Type YouTube Video link [URL][DOMAIN_NAME] Thumbnail Add... Show m…" at bounding box center [190, 464] width 271 height 598
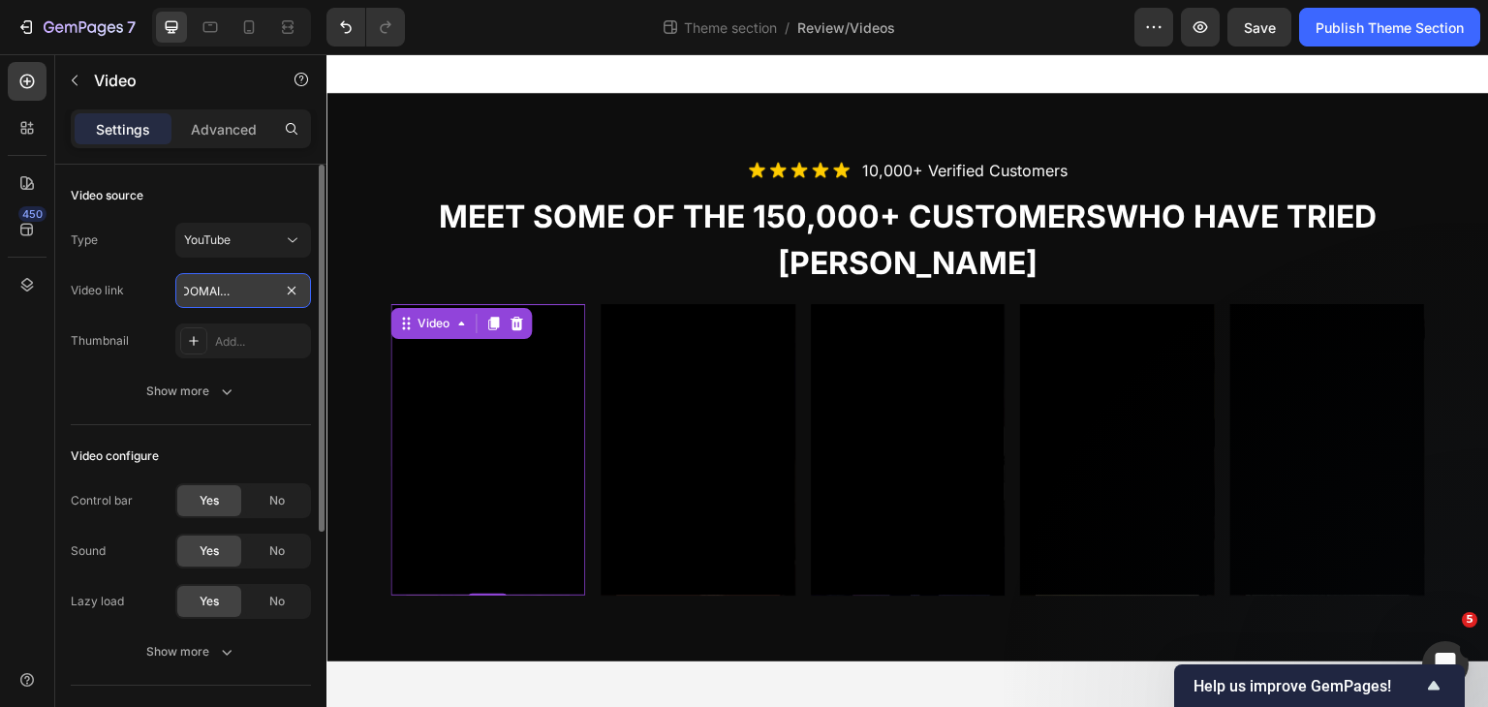
click at [222, 292] on input "[URL][DOMAIN_NAME]" at bounding box center [243, 290] width 136 height 35
